Goal: Transaction & Acquisition: Subscribe to service/newsletter

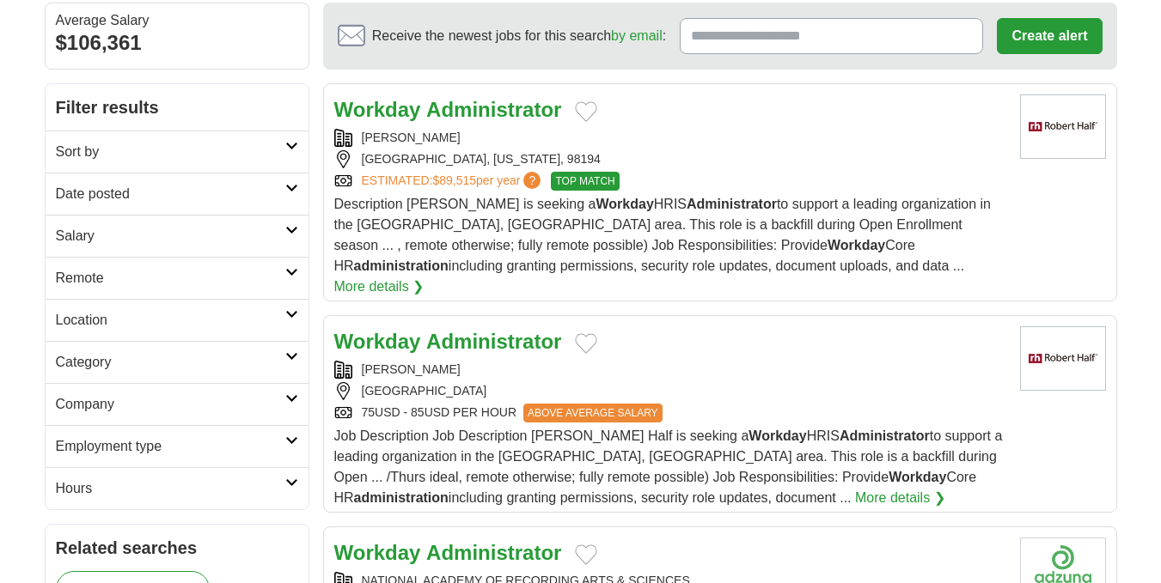
scroll to position [172, 0]
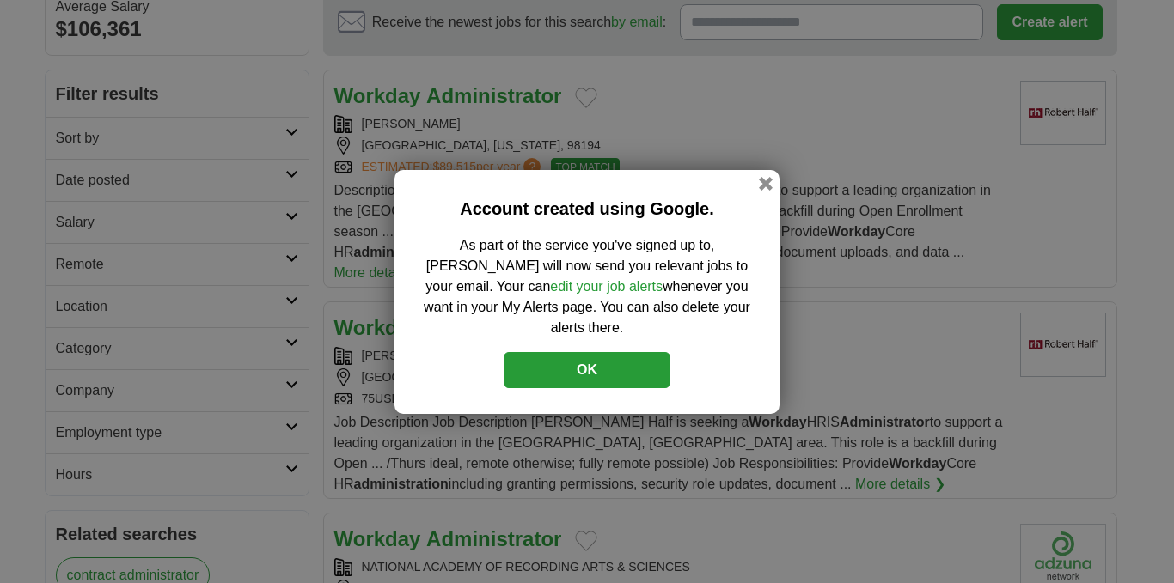
click at [624, 352] on button "OK" at bounding box center [586, 370] width 167 height 36
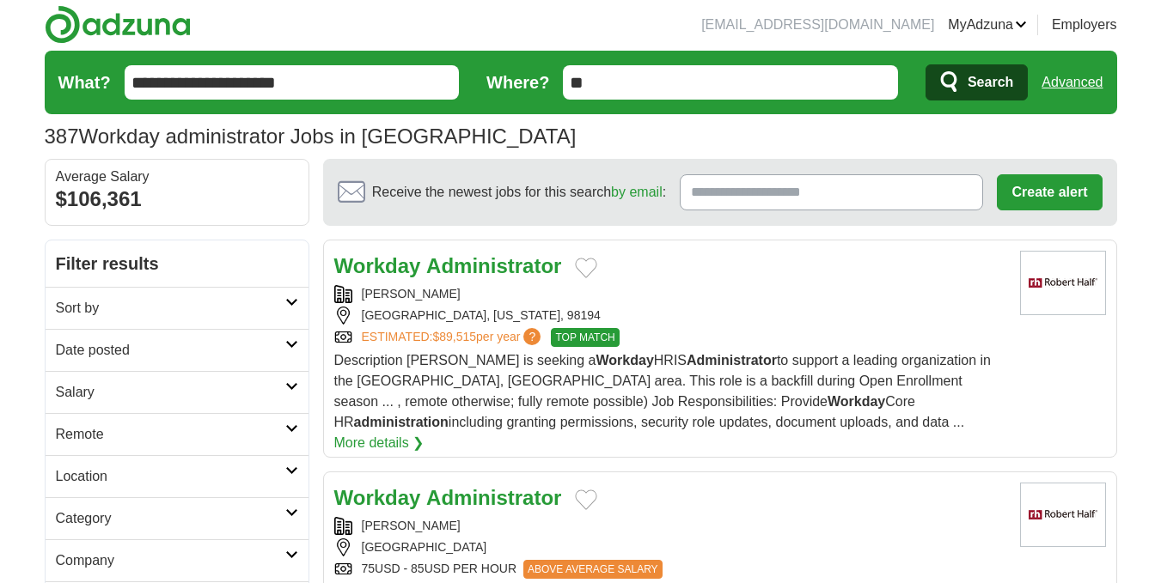
scroll to position [0, 0]
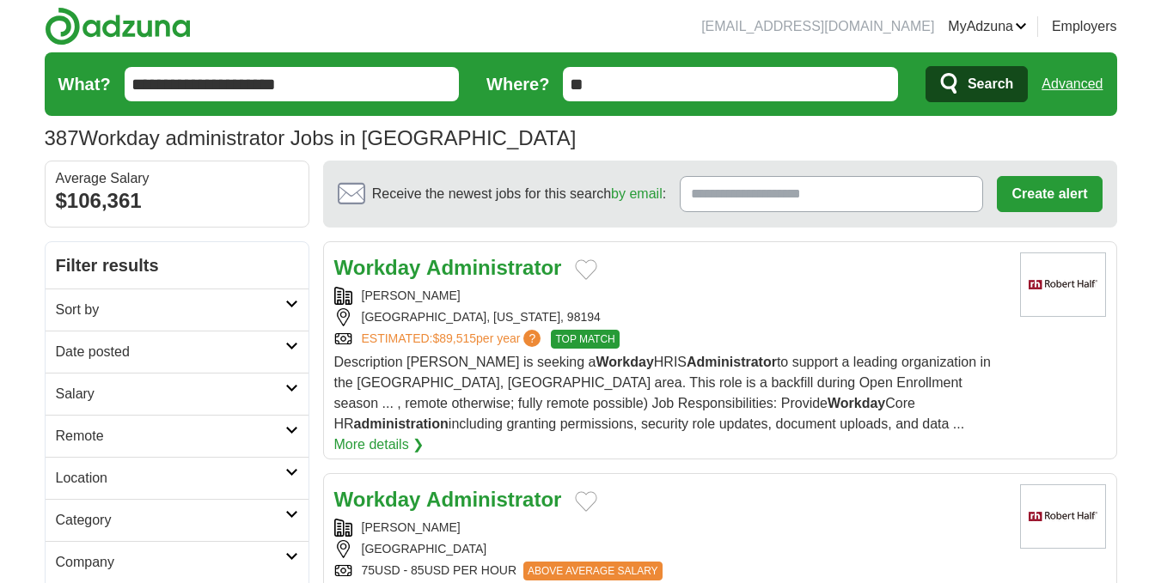
click at [424, 435] on link "More details ❯" at bounding box center [379, 445] width 90 height 21
click at [616, 29] on header "[EMAIL_ADDRESS][DOMAIN_NAME] [GEOGRAPHIC_DATA] Alerts Favorites Resumes ApplyIQ…" at bounding box center [581, 80] width 1072 height 161
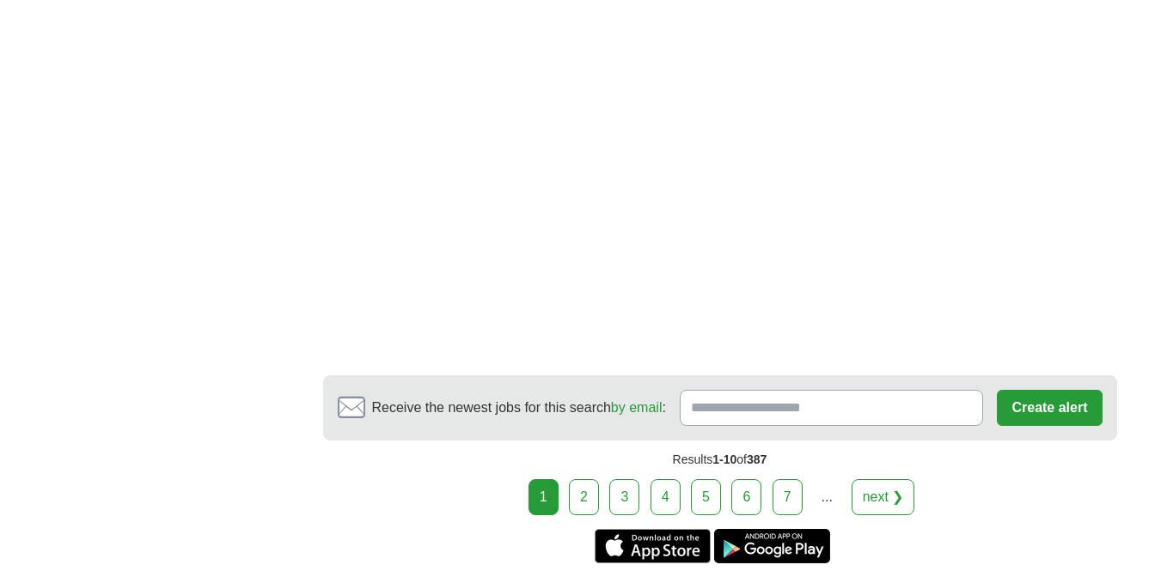
scroll to position [2921, 0]
click at [589, 479] on link "2" at bounding box center [584, 497] width 30 height 36
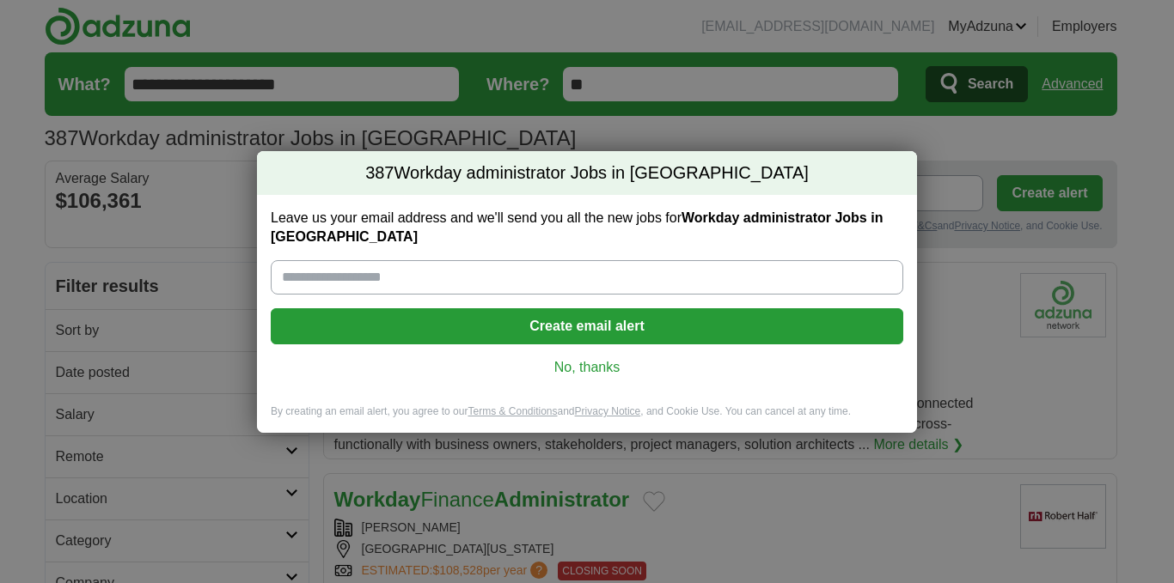
click at [573, 374] on link "No, thanks" at bounding box center [586, 367] width 605 height 19
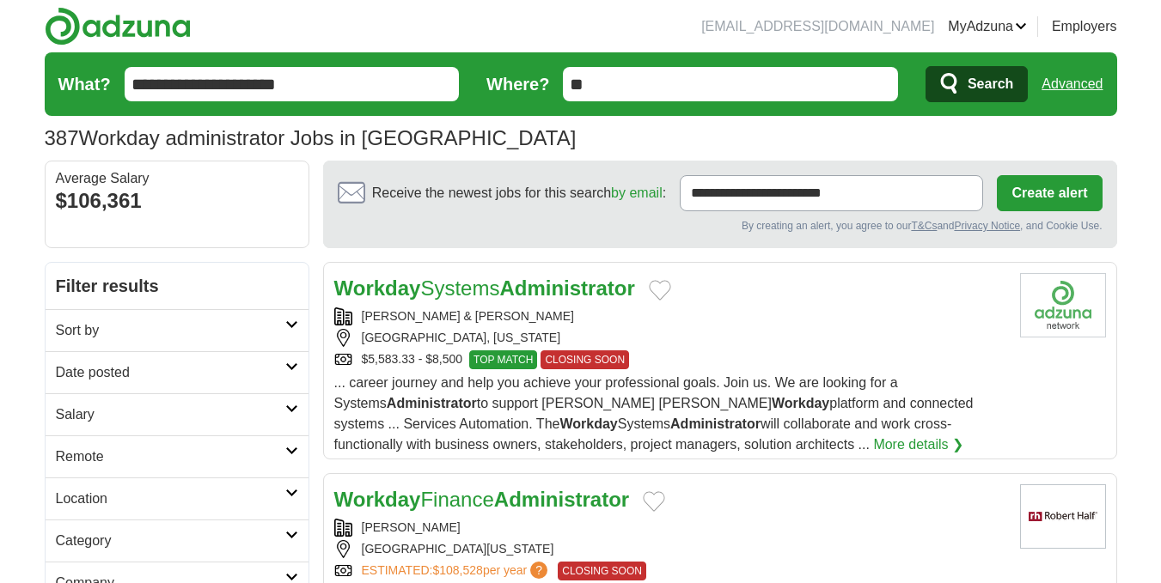
click at [1070, 204] on button "Create alert" at bounding box center [1049, 193] width 105 height 36
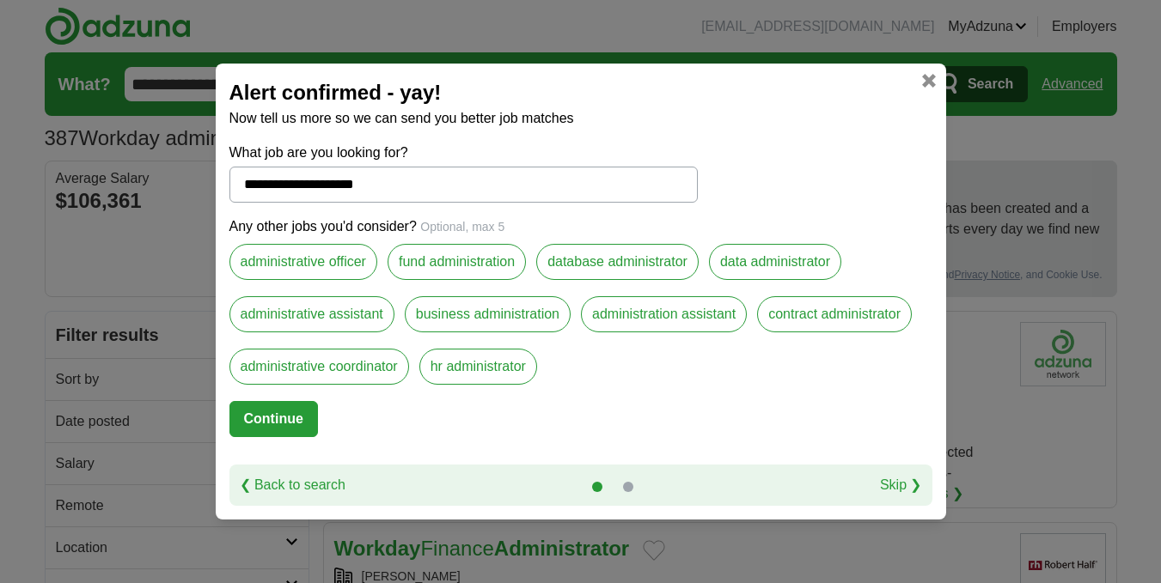
click at [276, 424] on button "Continue" at bounding box center [273, 419] width 88 height 36
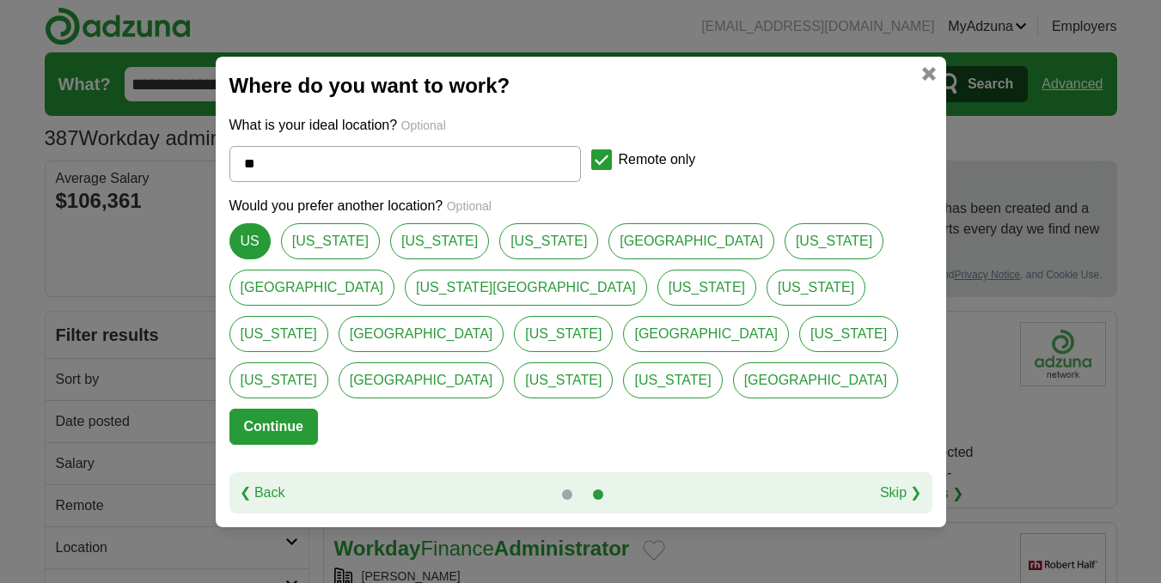
click at [260, 410] on button "Continue" at bounding box center [273, 427] width 88 height 36
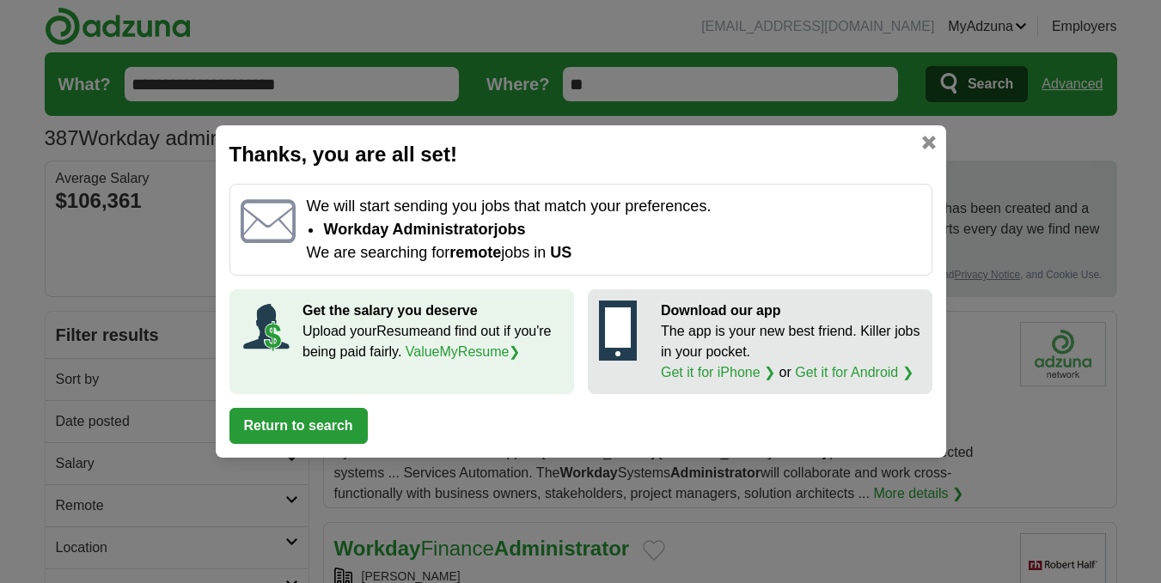
click at [314, 436] on button "Return to search" at bounding box center [298, 426] width 138 height 36
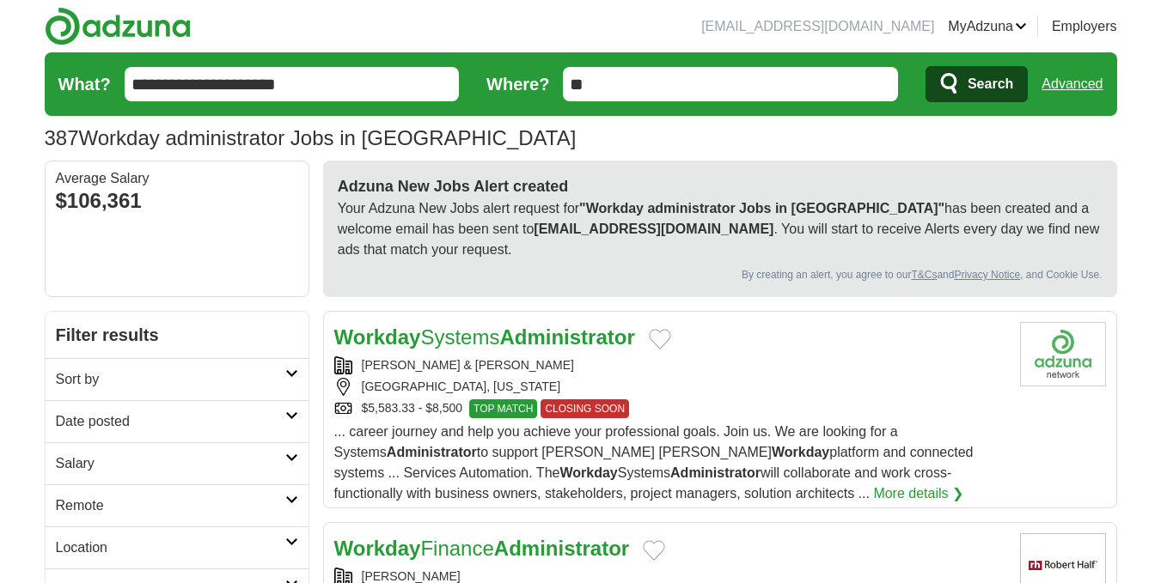
click at [168, 496] on h2 "Remote" at bounding box center [170, 506] width 229 height 21
click at [82, 540] on link "Remote jobs" at bounding box center [94, 547] width 77 height 15
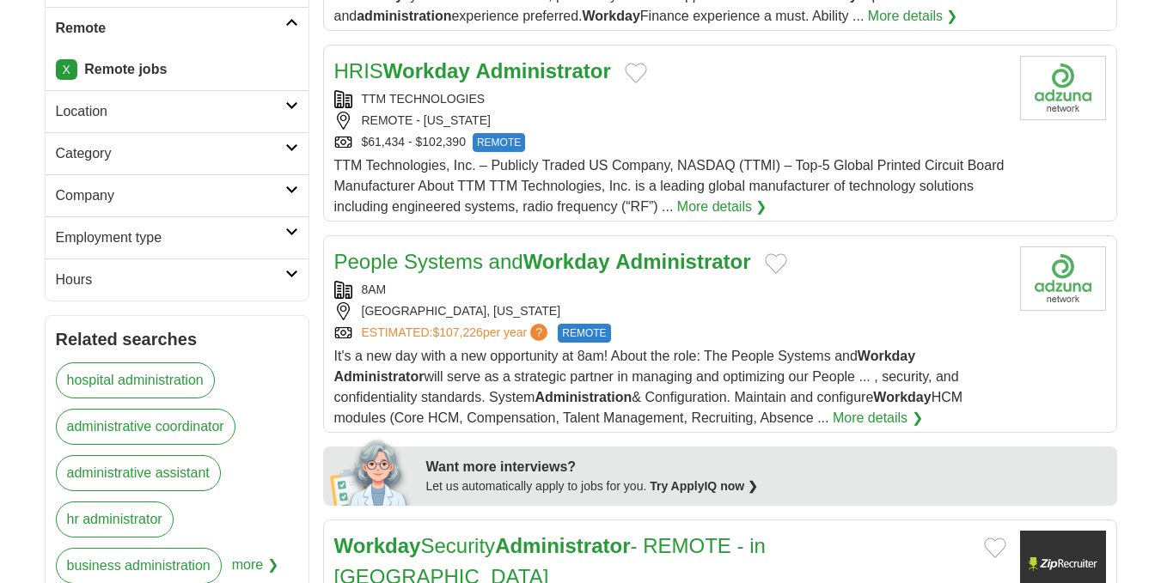
scroll to position [430, 0]
click at [518, 258] on link "People Systems and Workday Administrator" at bounding box center [542, 260] width 417 height 23
